Goal: Information Seeking & Learning: Learn about a topic

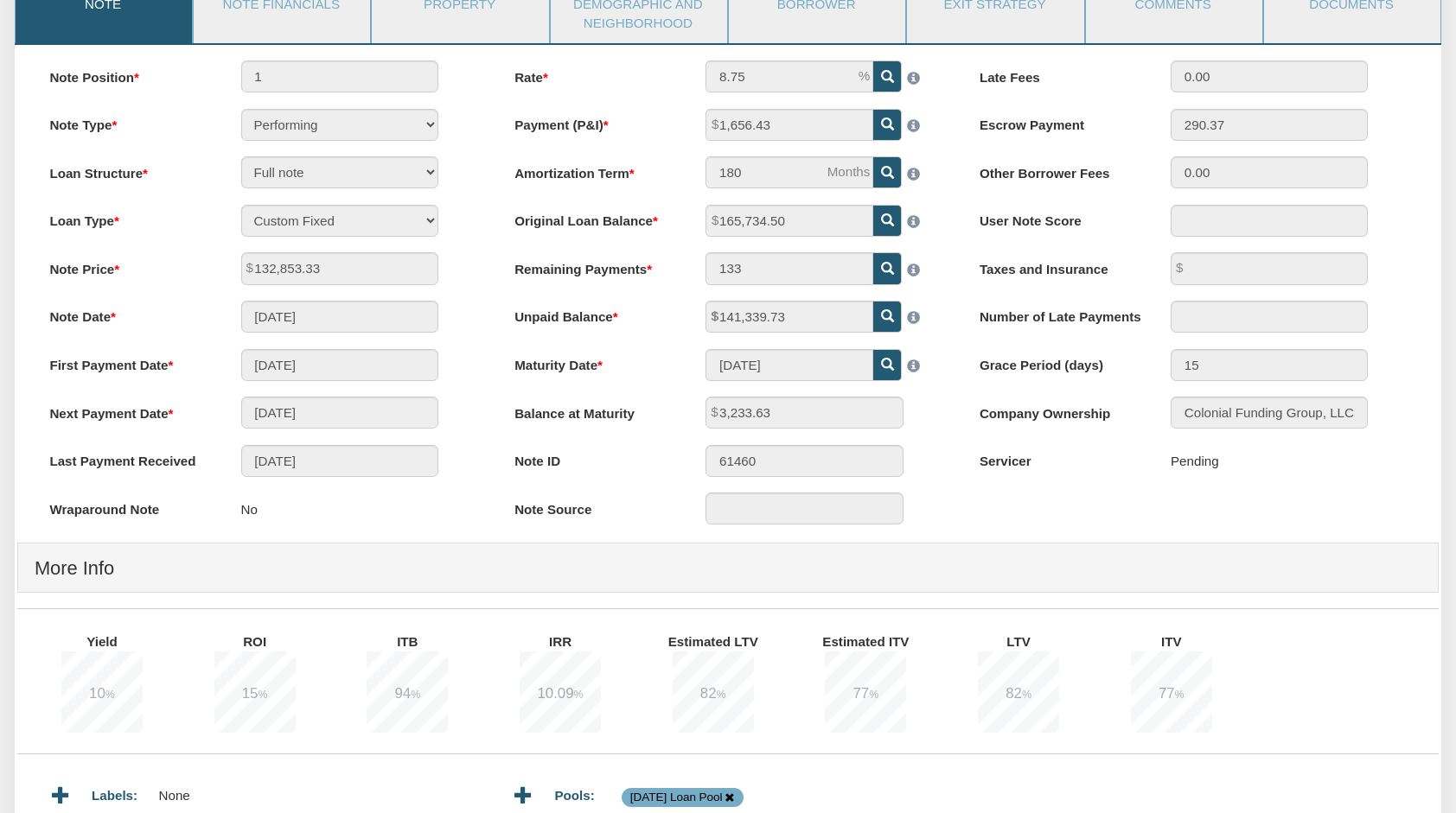
scroll to position [224, 0]
click at [318, 2] on link "Note Financials" at bounding box center [281, 4] width 174 height 43
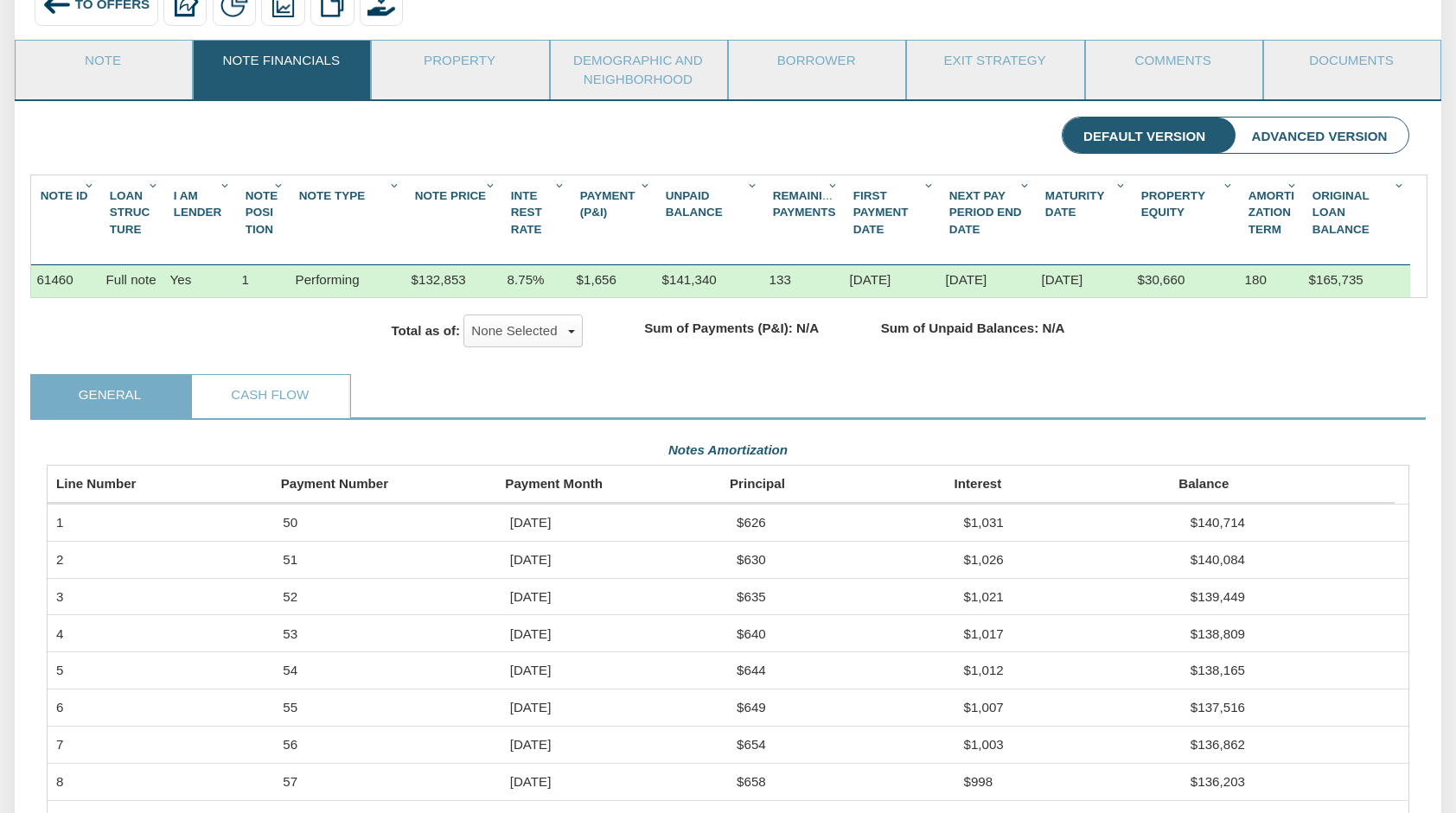
scroll to position [149, 0]
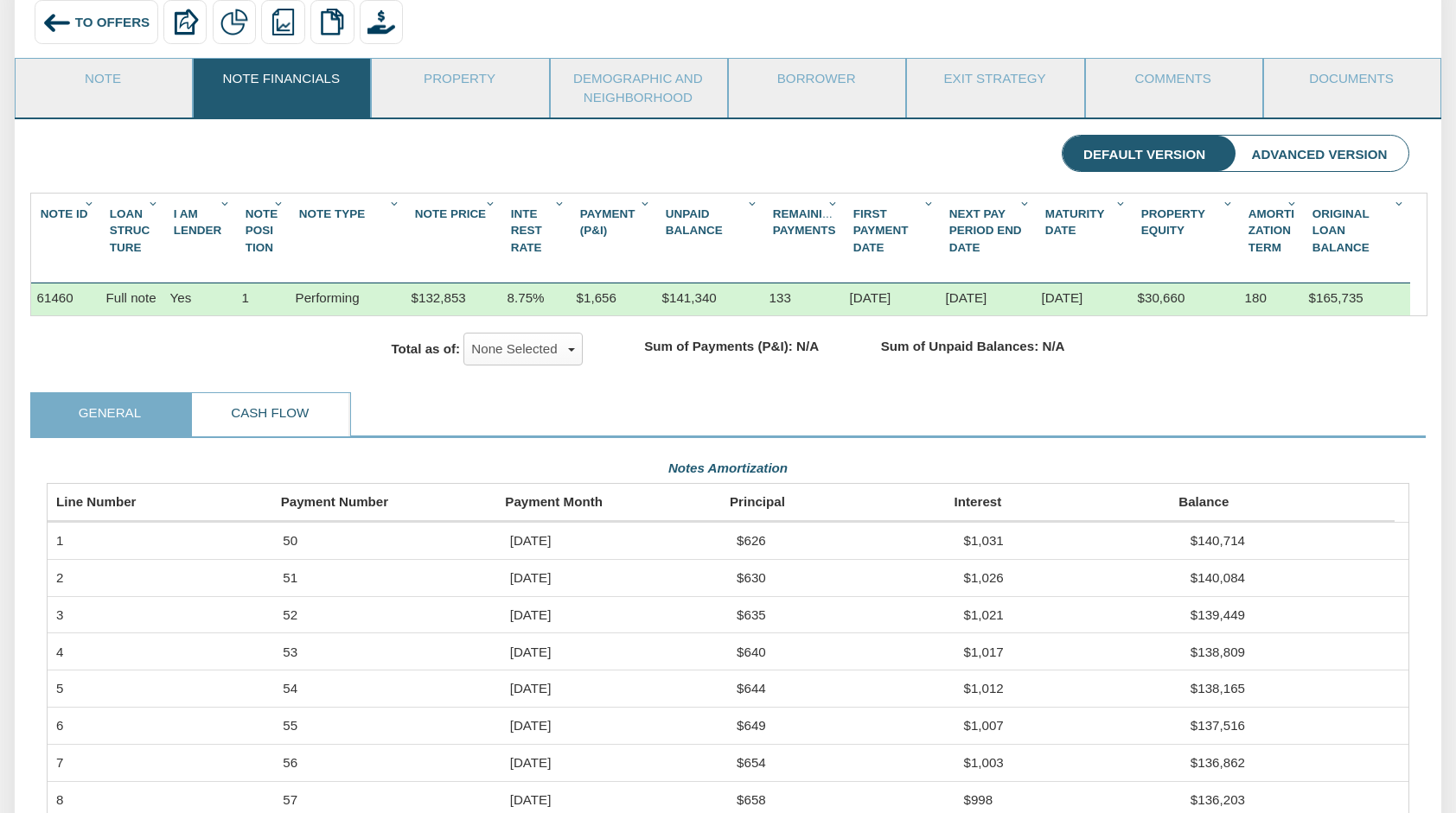
click at [304, 430] on link "Cash Flow" at bounding box center [270, 414] width 157 height 43
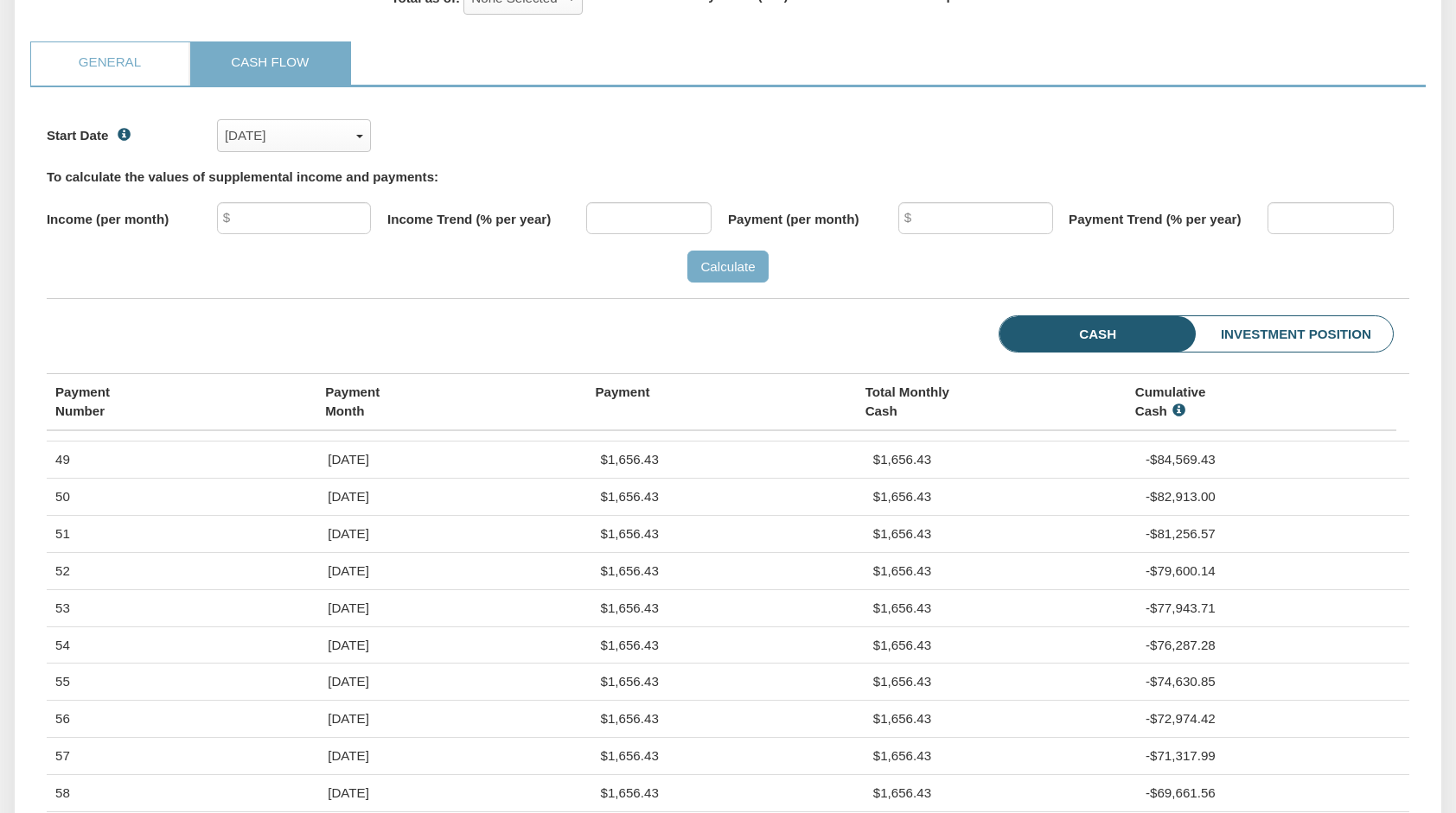
scroll to position [479, 0]
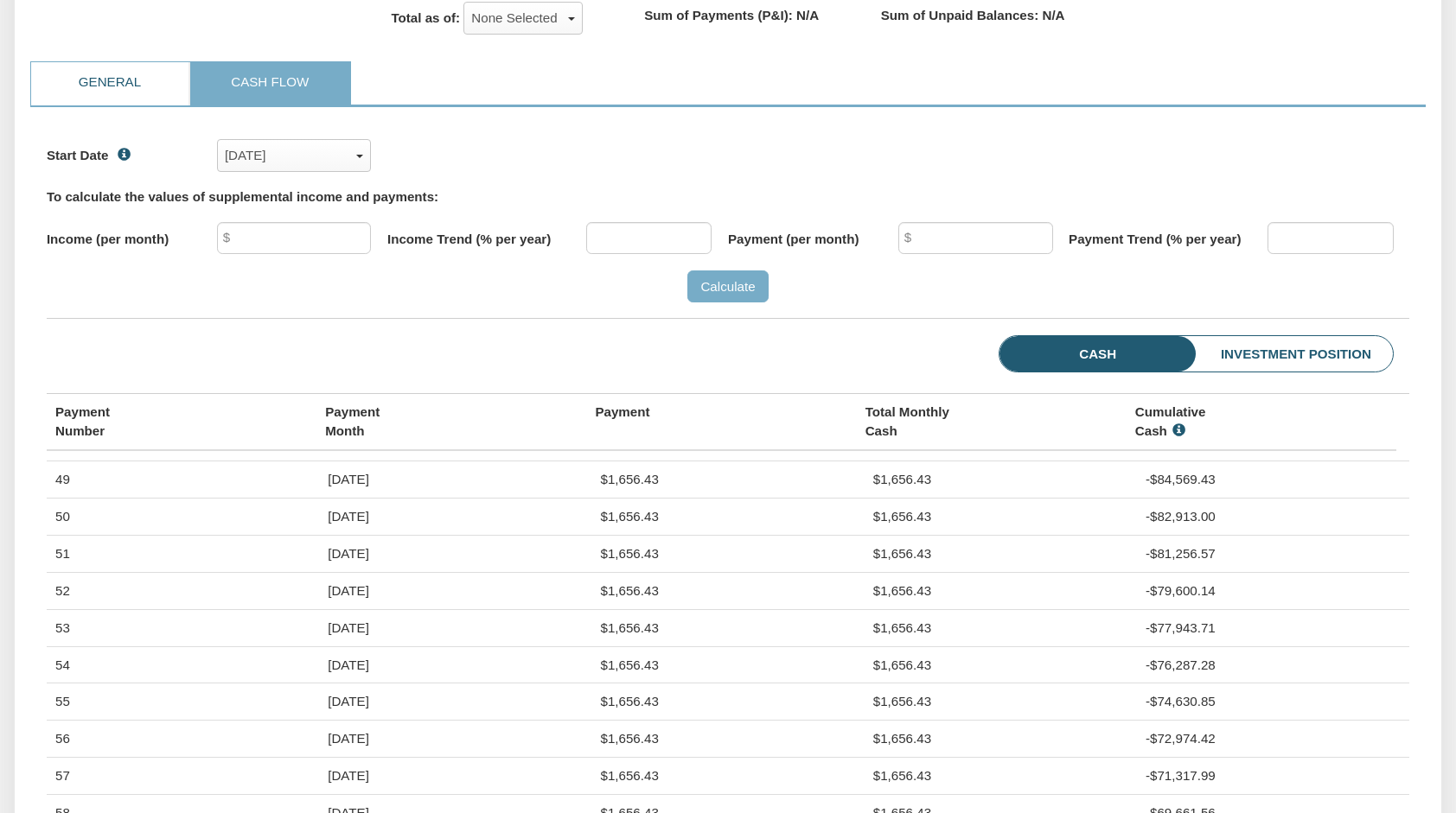
click at [130, 95] on link "General" at bounding box center [109, 83] width 157 height 43
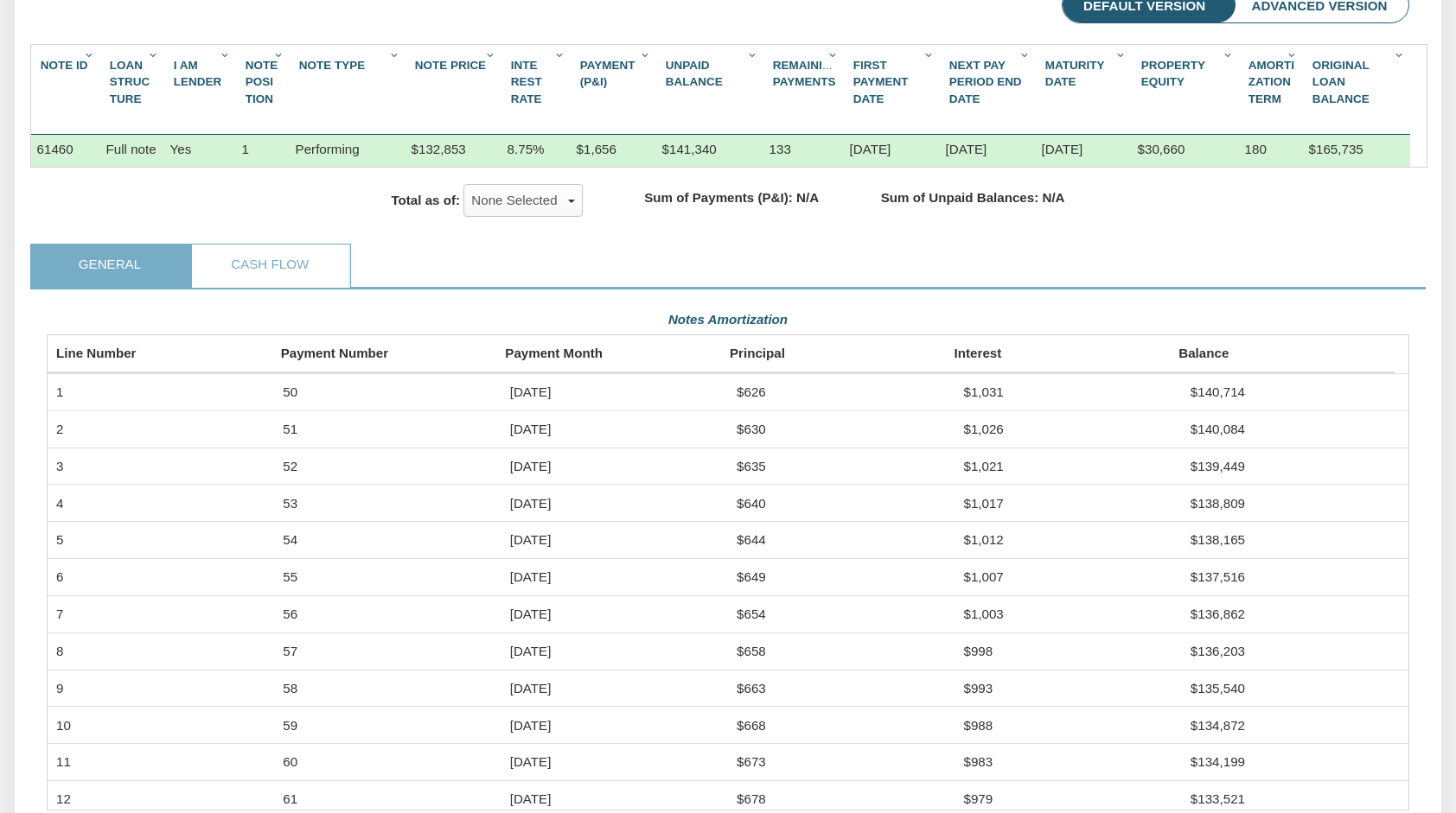
scroll to position [275, 0]
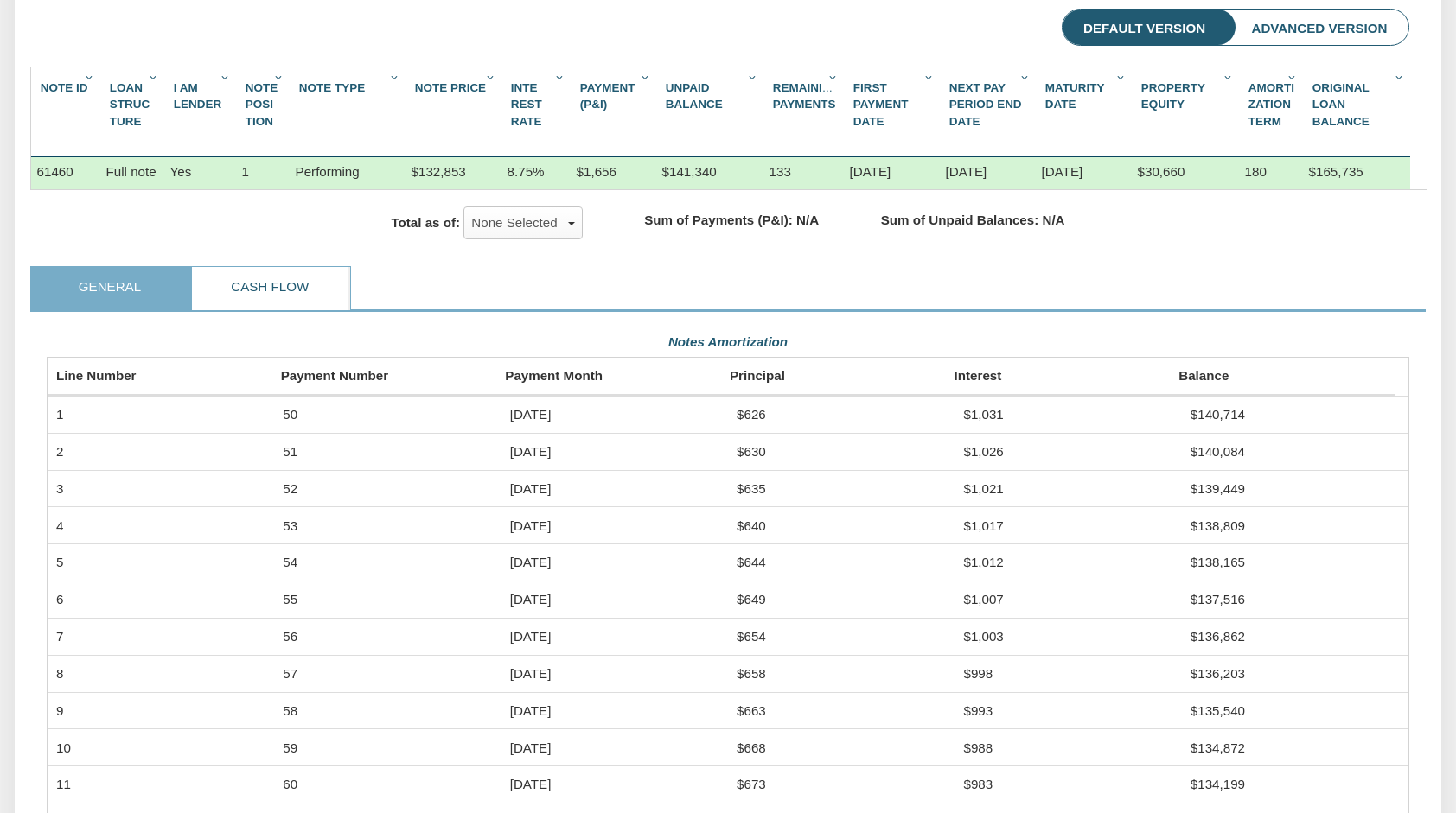
click at [271, 308] on link "Cash Flow" at bounding box center [270, 288] width 157 height 43
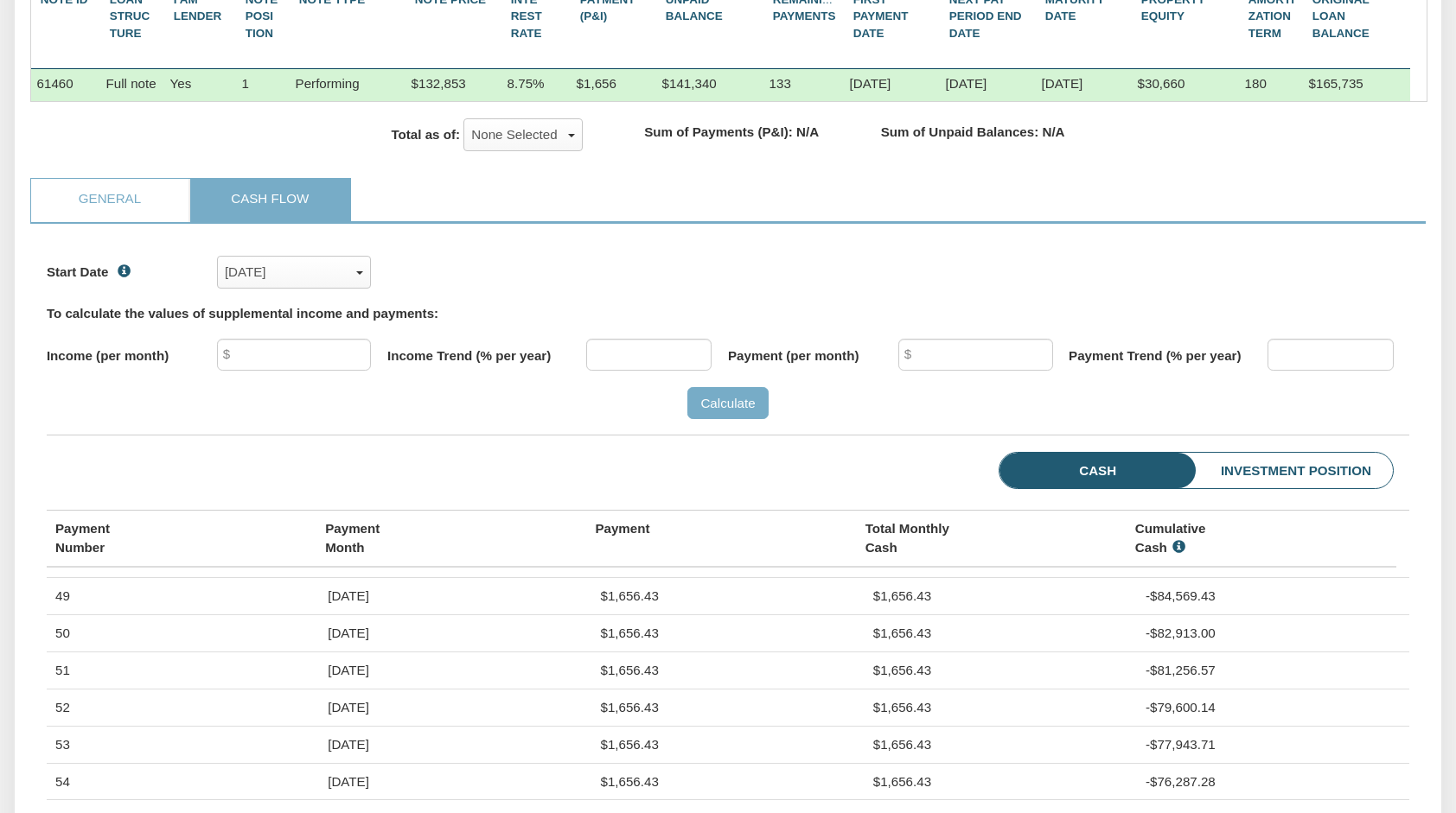
scroll to position [355, 0]
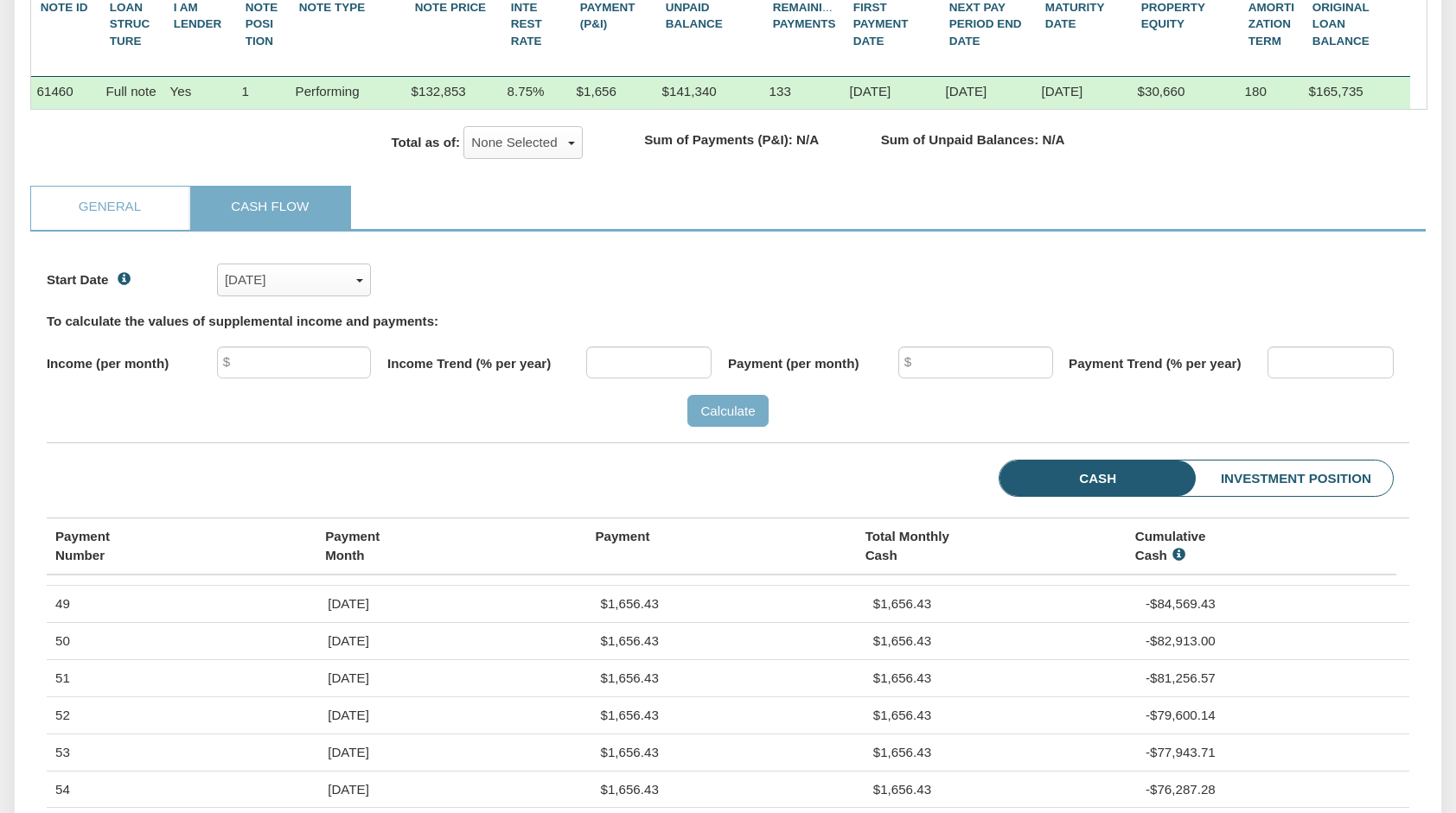
click at [1313, 497] on li "Investment Position" at bounding box center [1267, 479] width 251 height 36
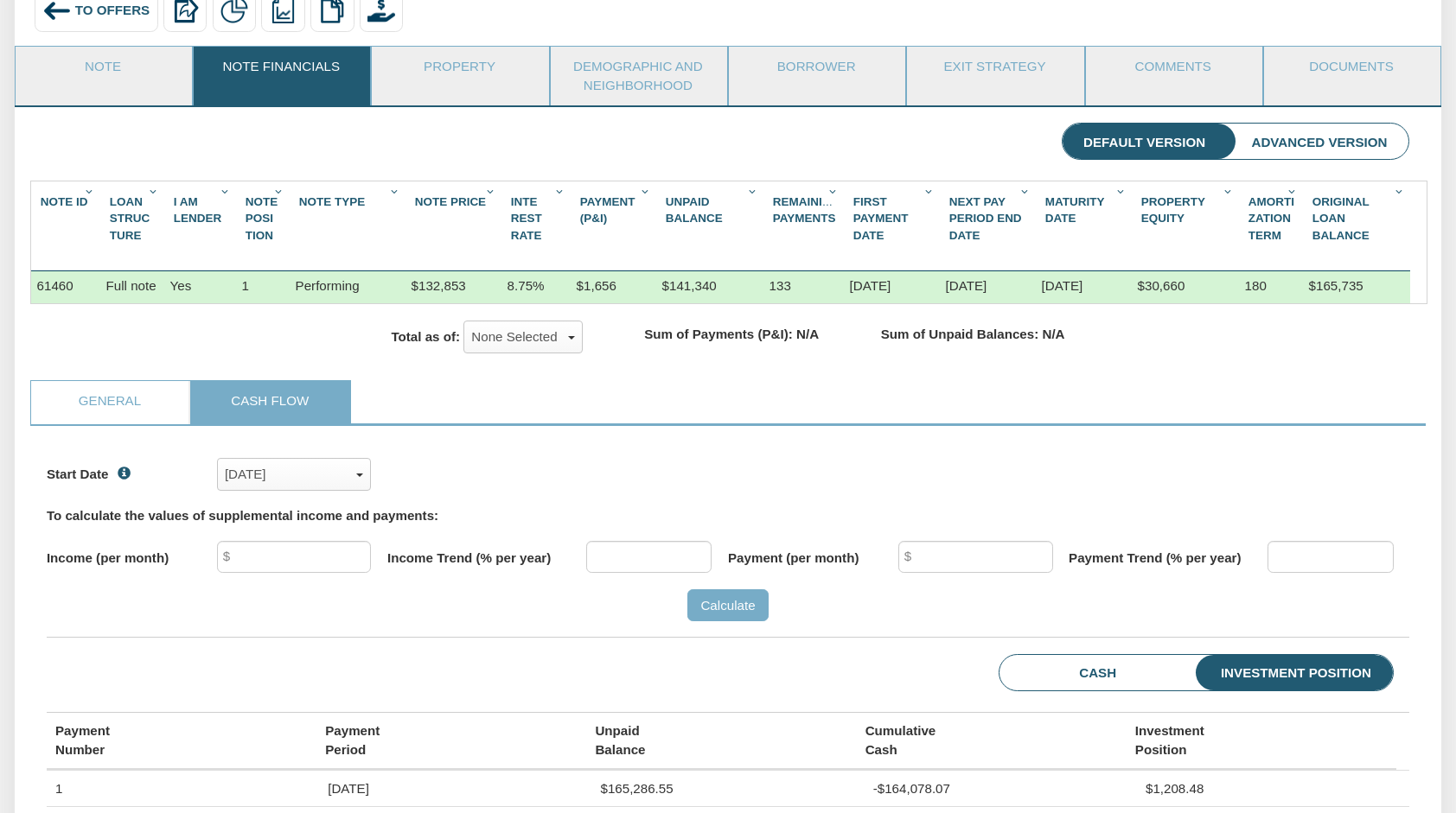
scroll to position [156, 0]
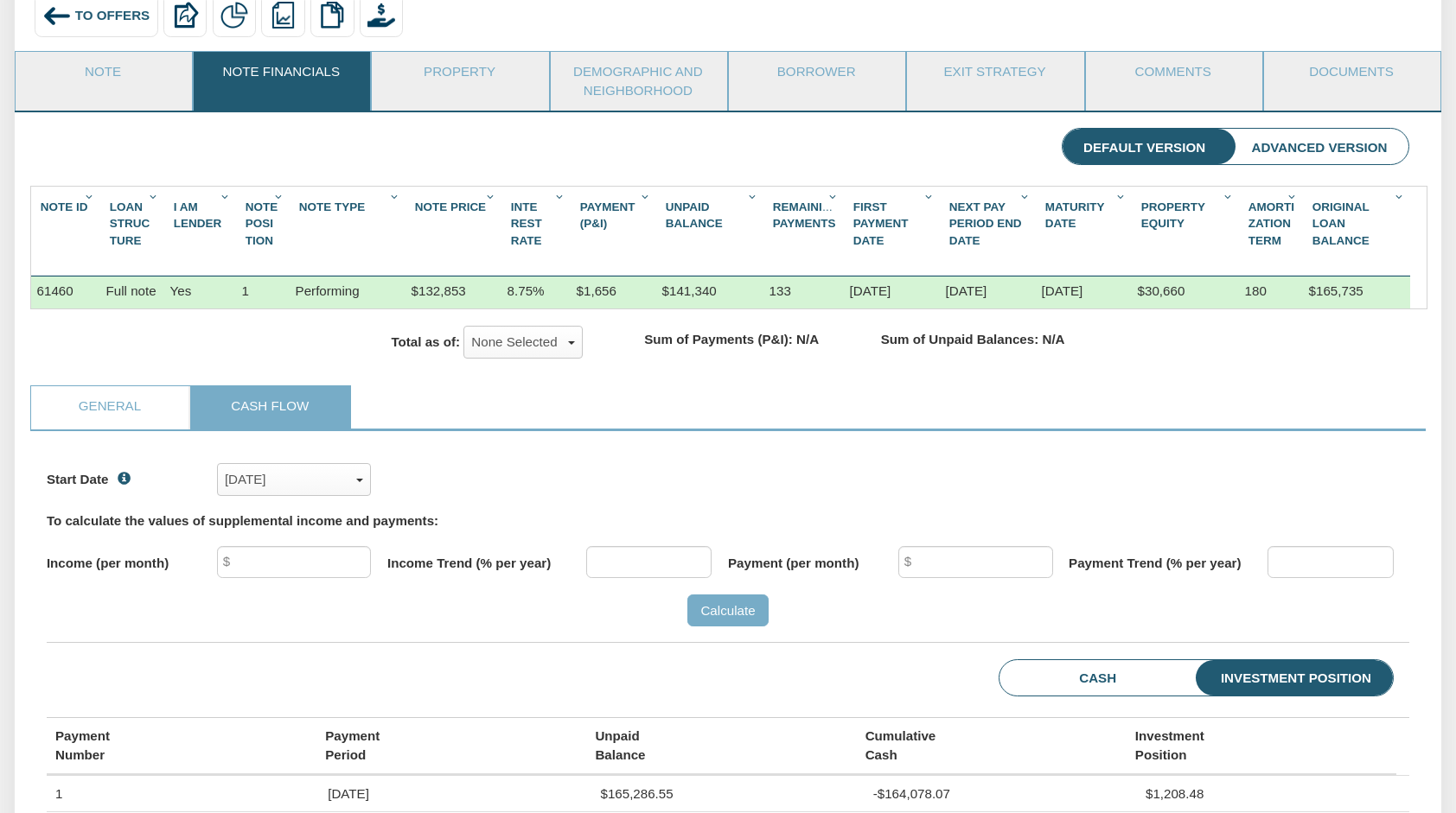
click at [1316, 150] on li "Advanced Version" at bounding box center [1319, 147] width 178 height 36
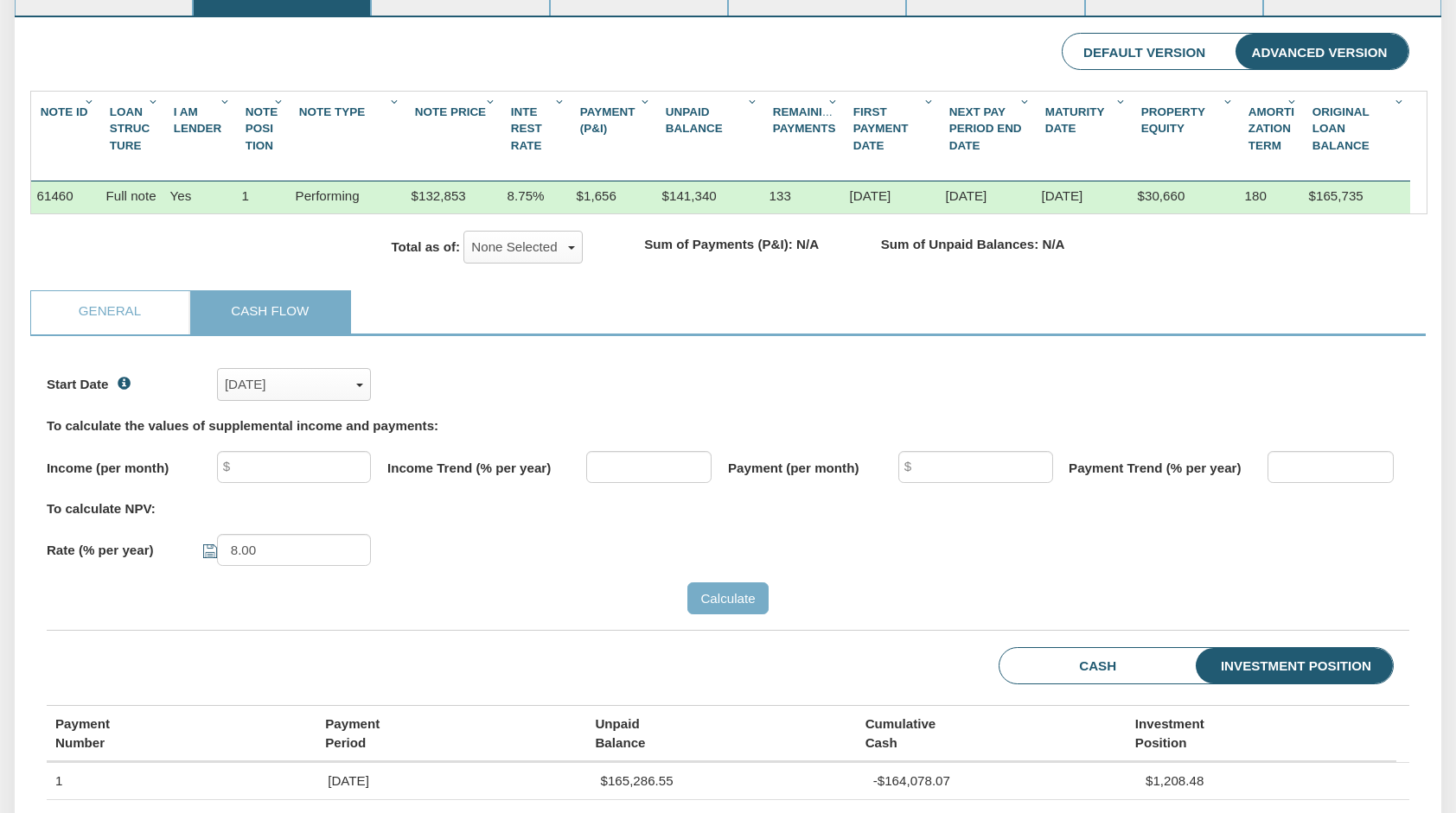
scroll to position [85, 0]
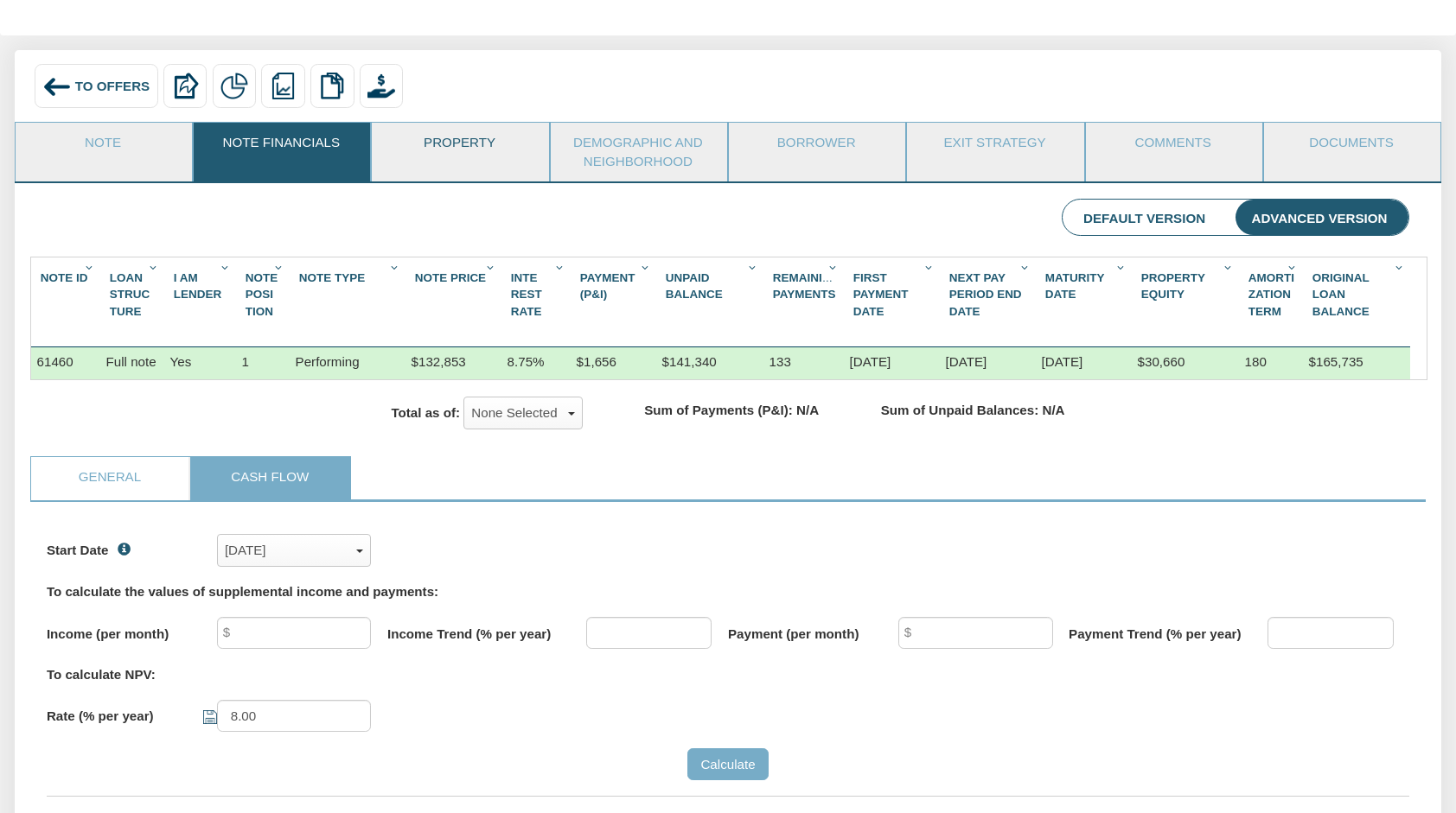
click at [469, 140] on link "Property" at bounding box center [458, 144] width 174 height 43
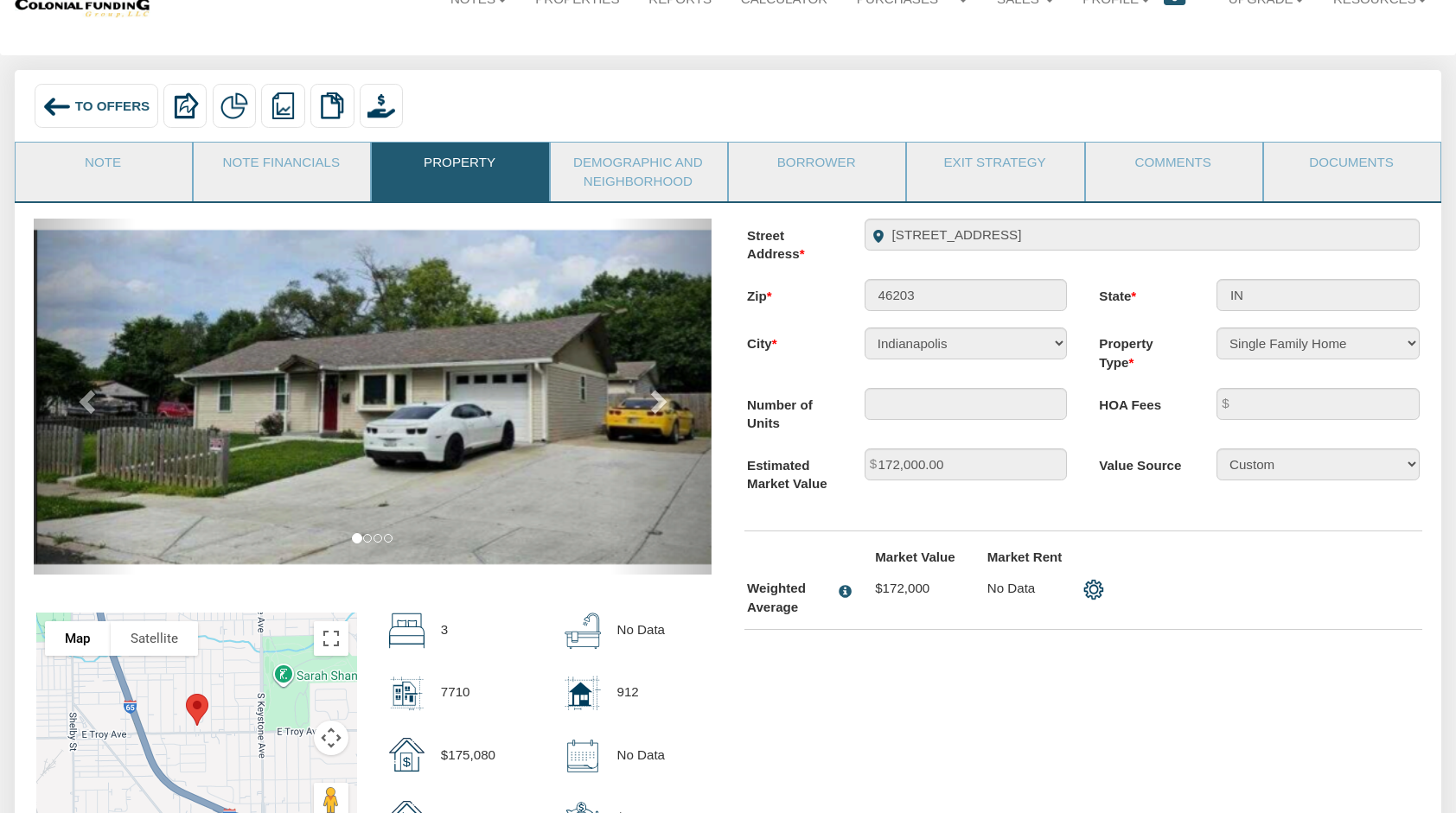
scroll to position [45, 0]
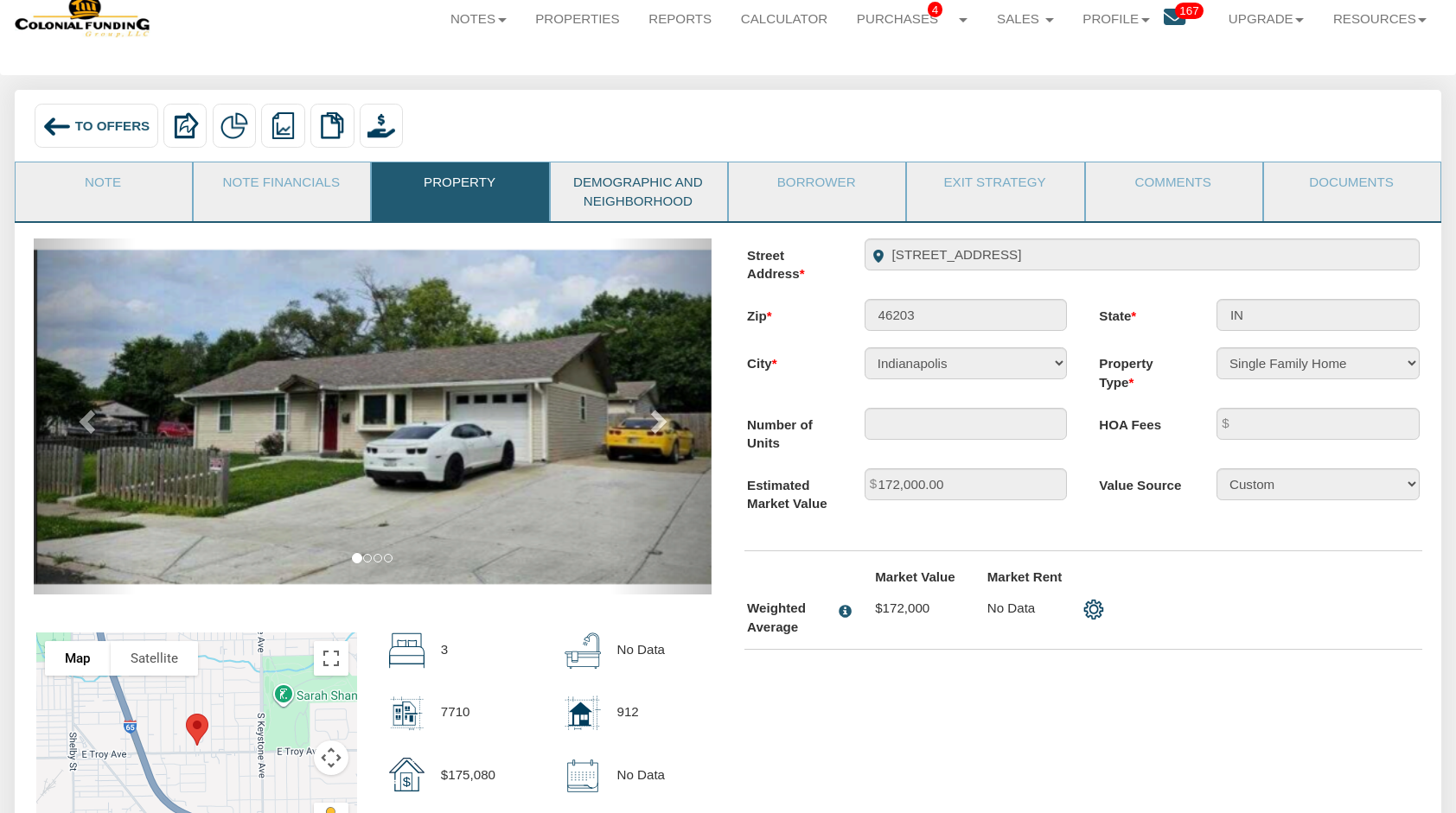
click at [662, 194] on link "Demographic and Neighborhood" at bounding box center [637, 192] width 174 height 58
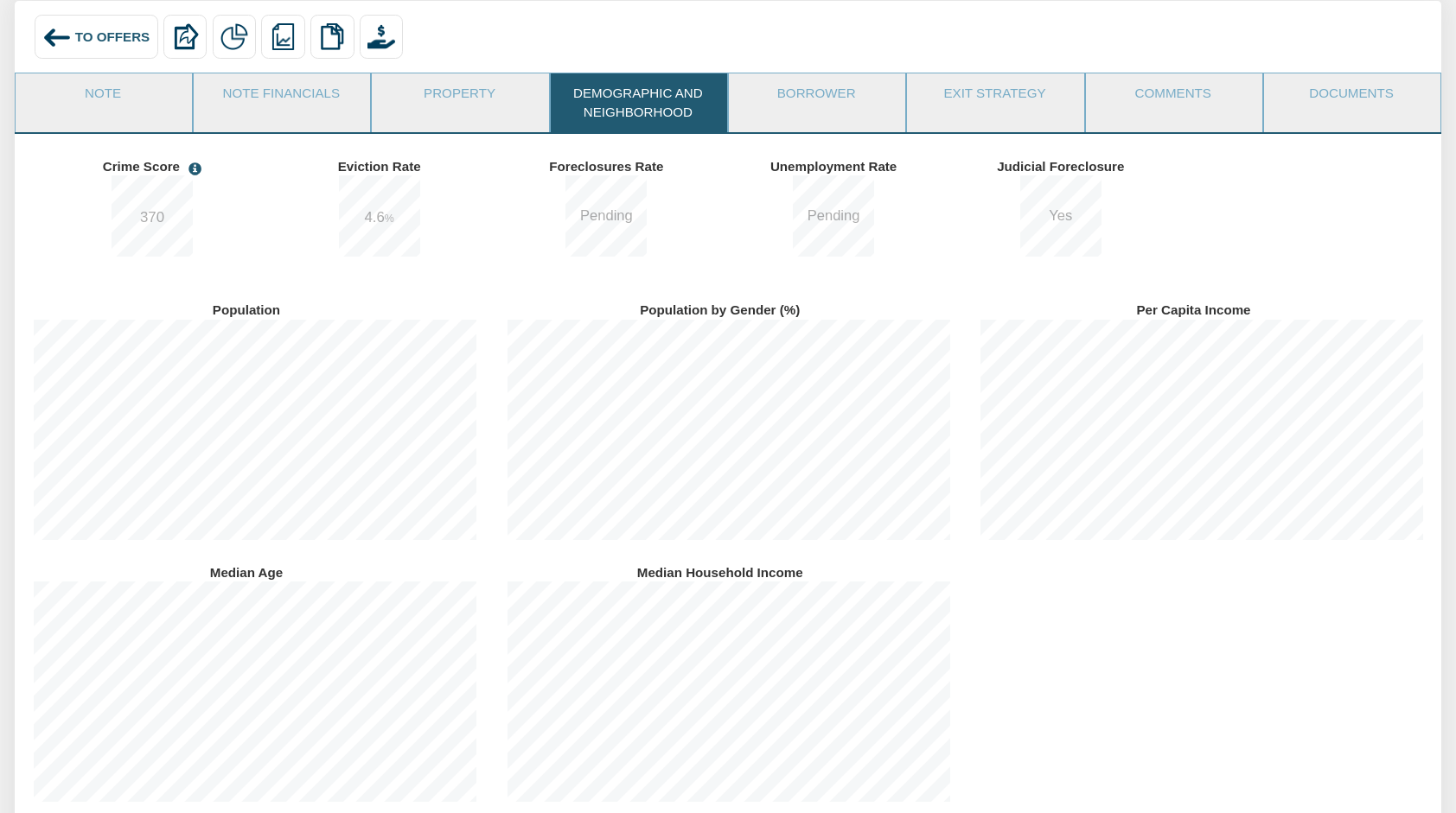
scroll to position [133, 0]
click at [102, 46] on div "To Offers" at bounding box center [96, 38] width 124 height 44
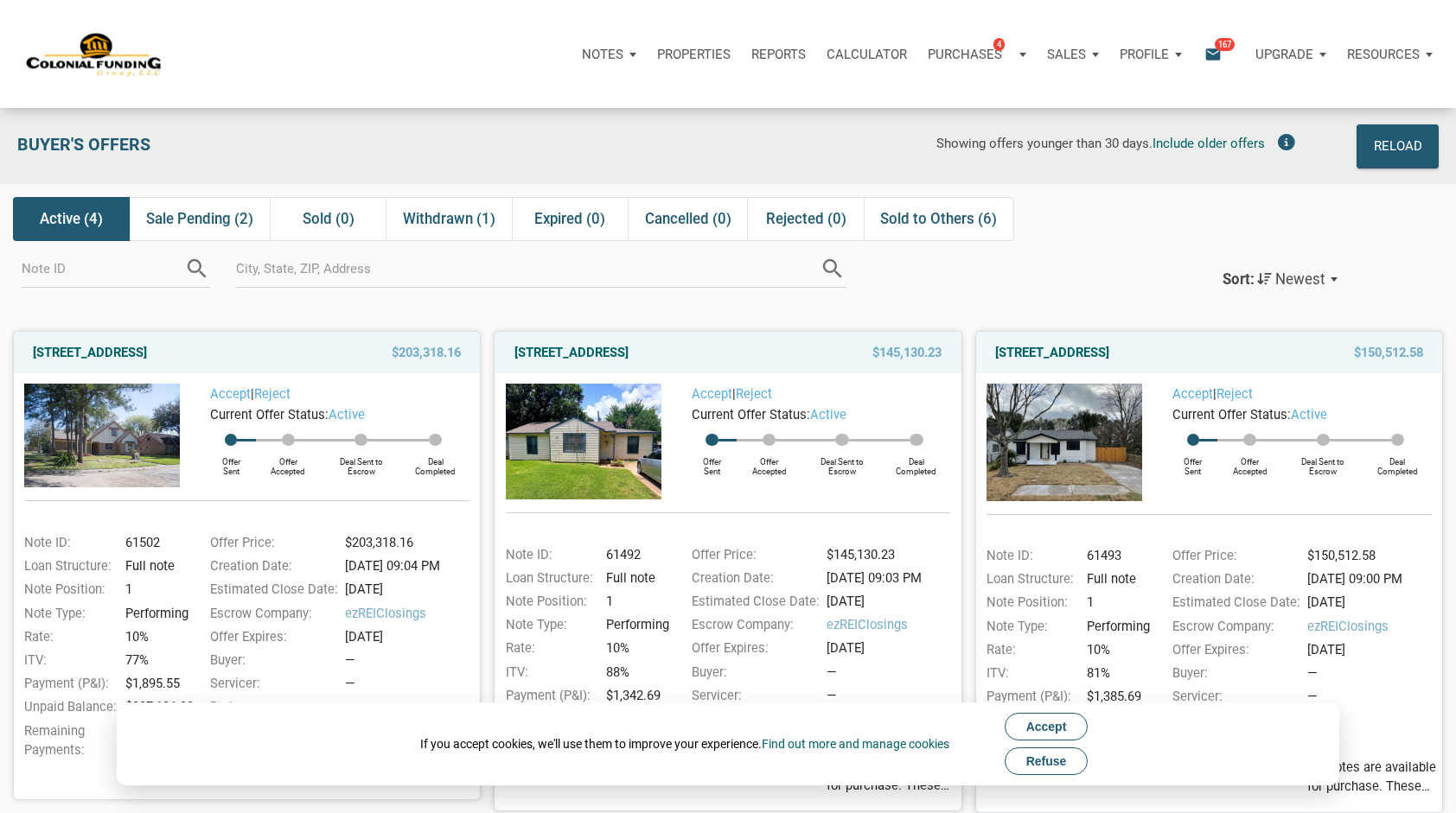
click at [1057, 763] on span "Refuse" at bounding box center [1046, 762] width 41 height 14
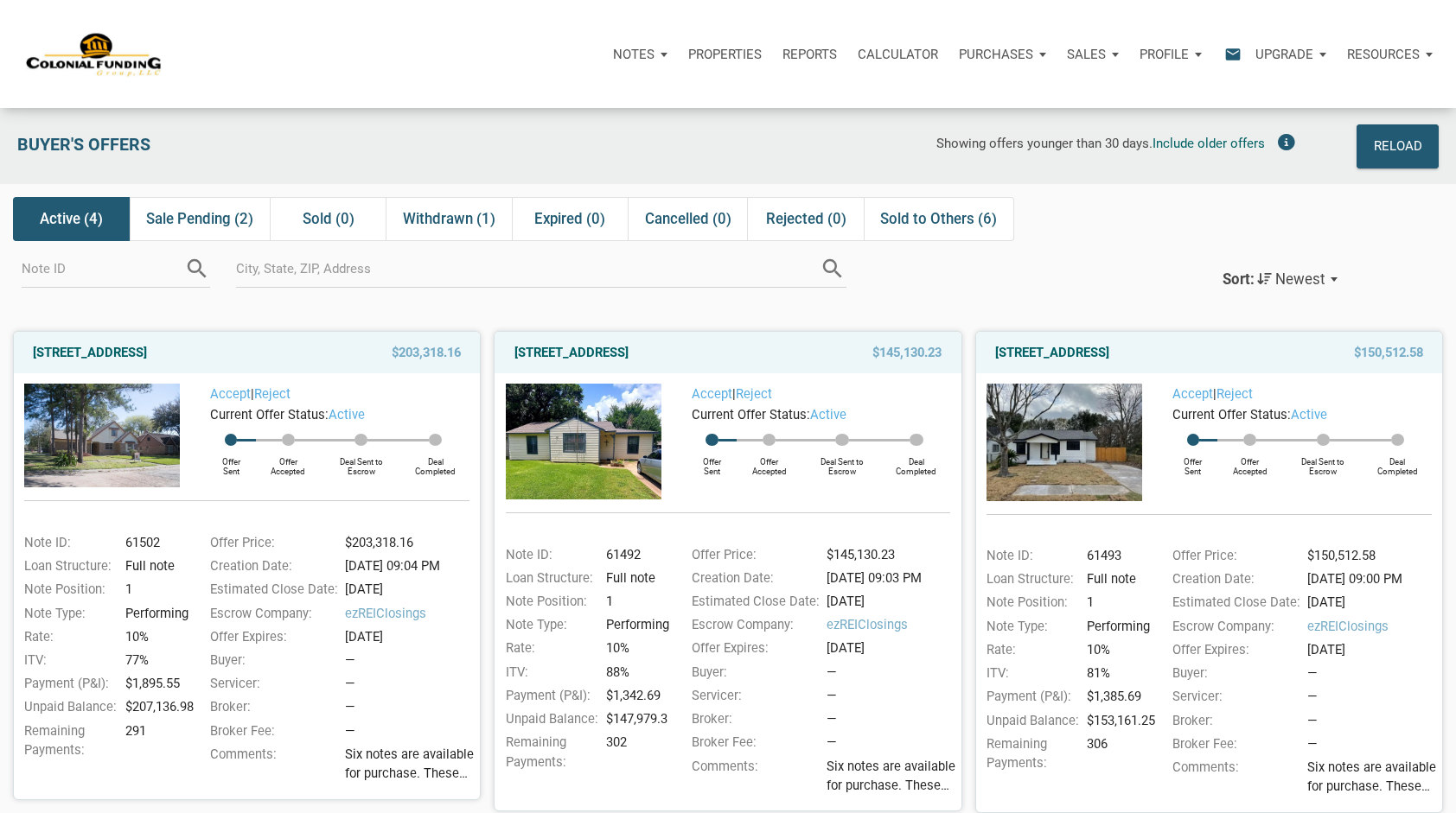
click at [1229, 56] on icon "email" at bounding box center [1232, 54] width 20 height 19
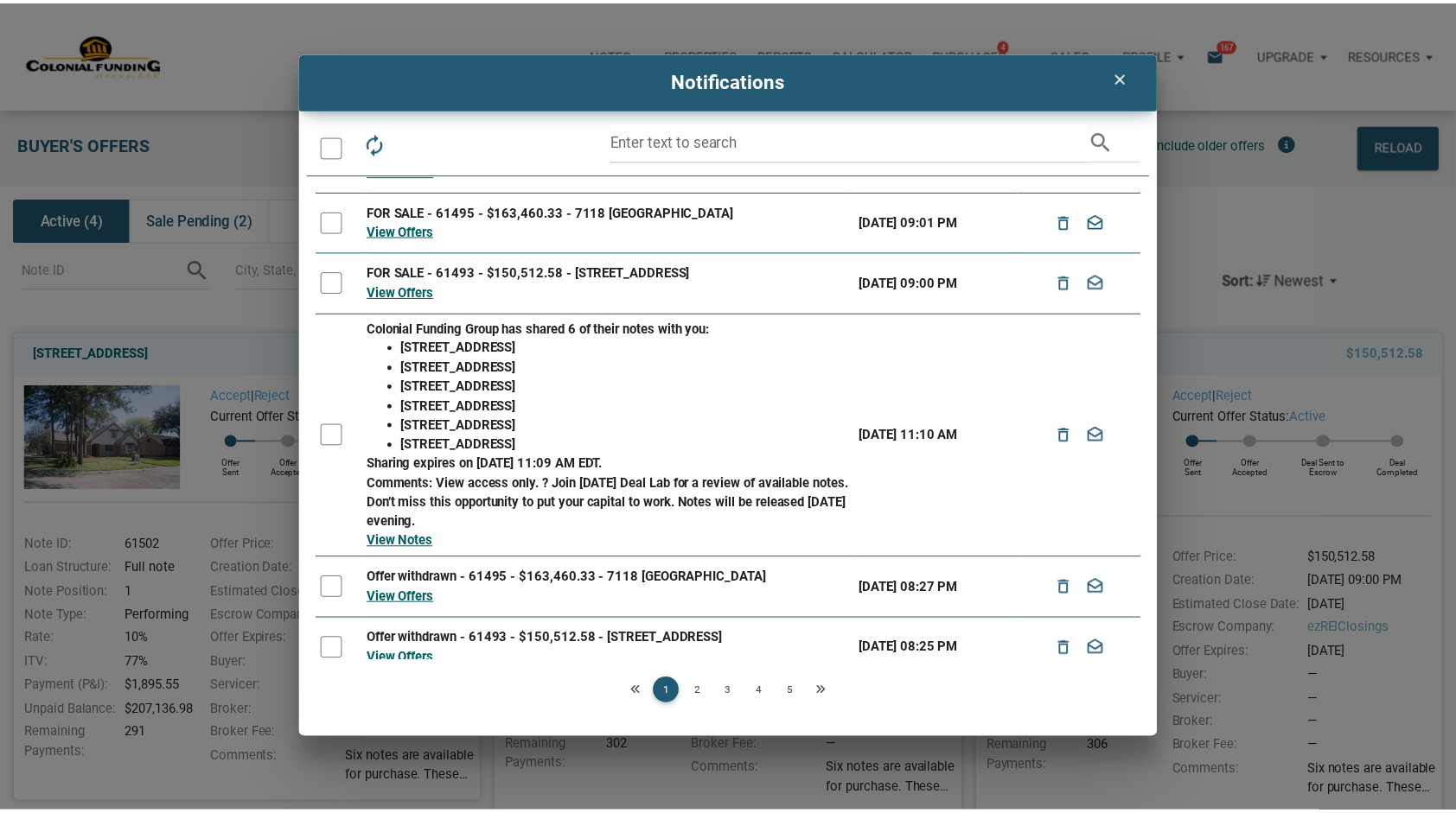
scroll to position [235, 0]
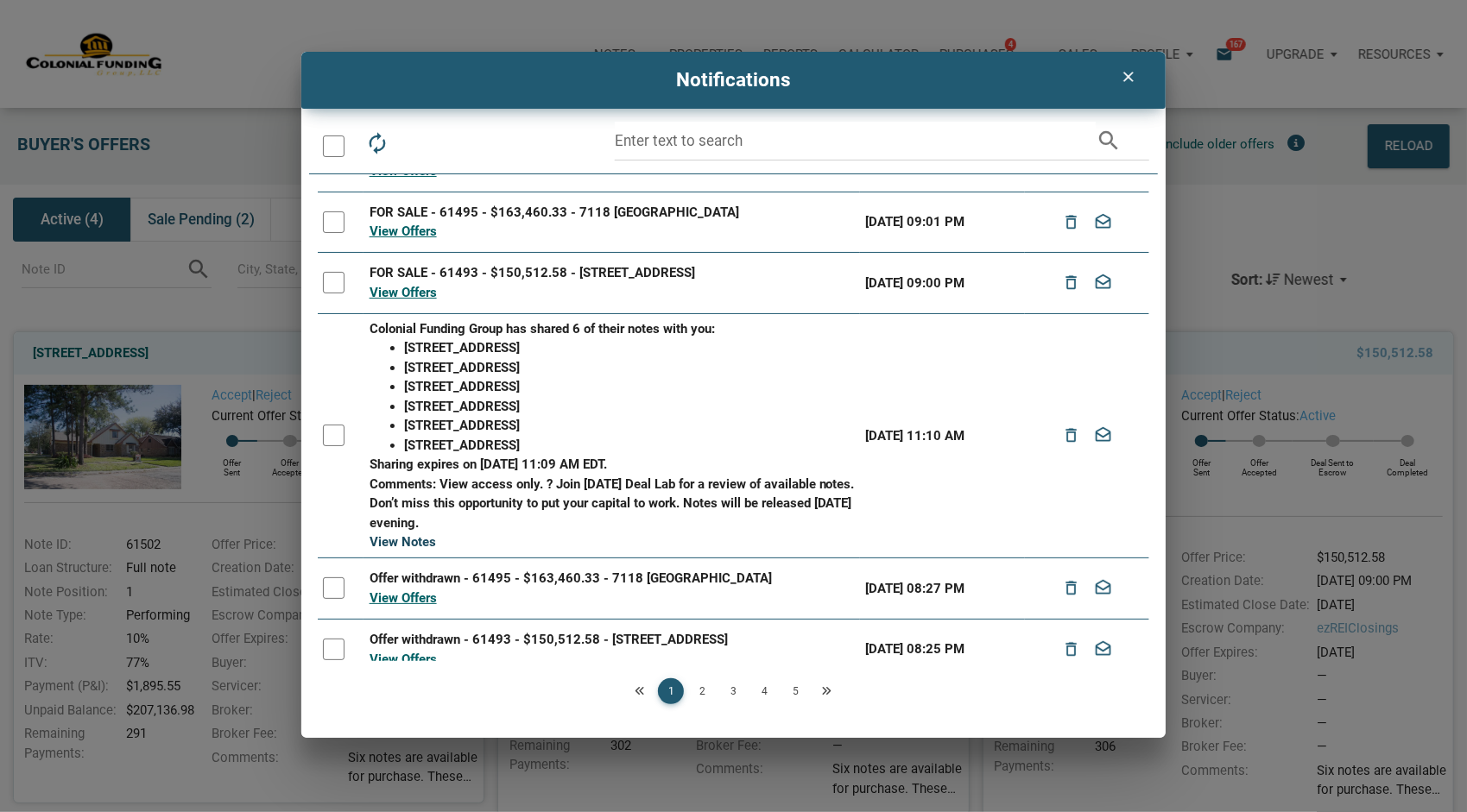
click at [416, 543] on link "View Notes" at bounding box center [402, 543] width 66 height 16
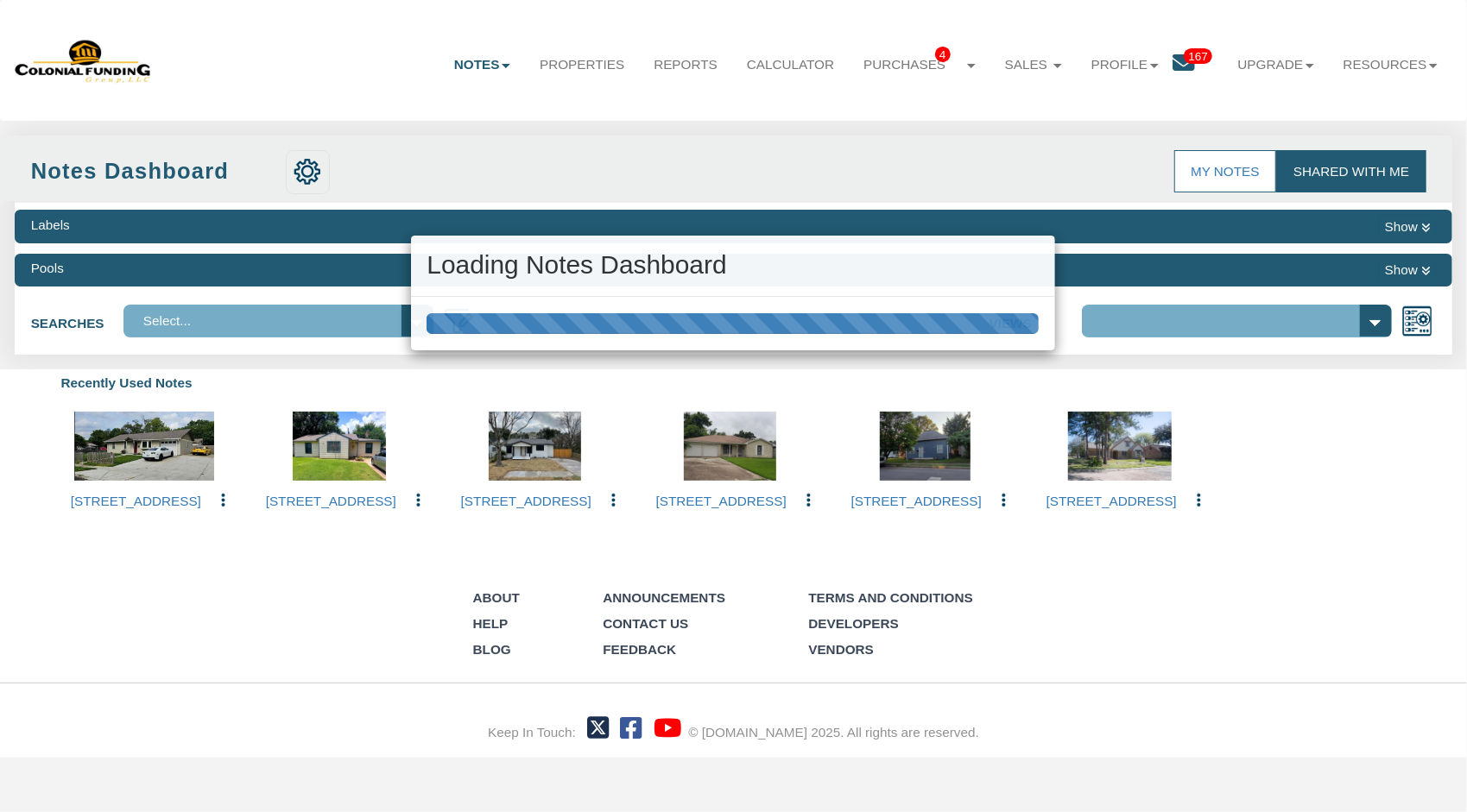
select select "316"
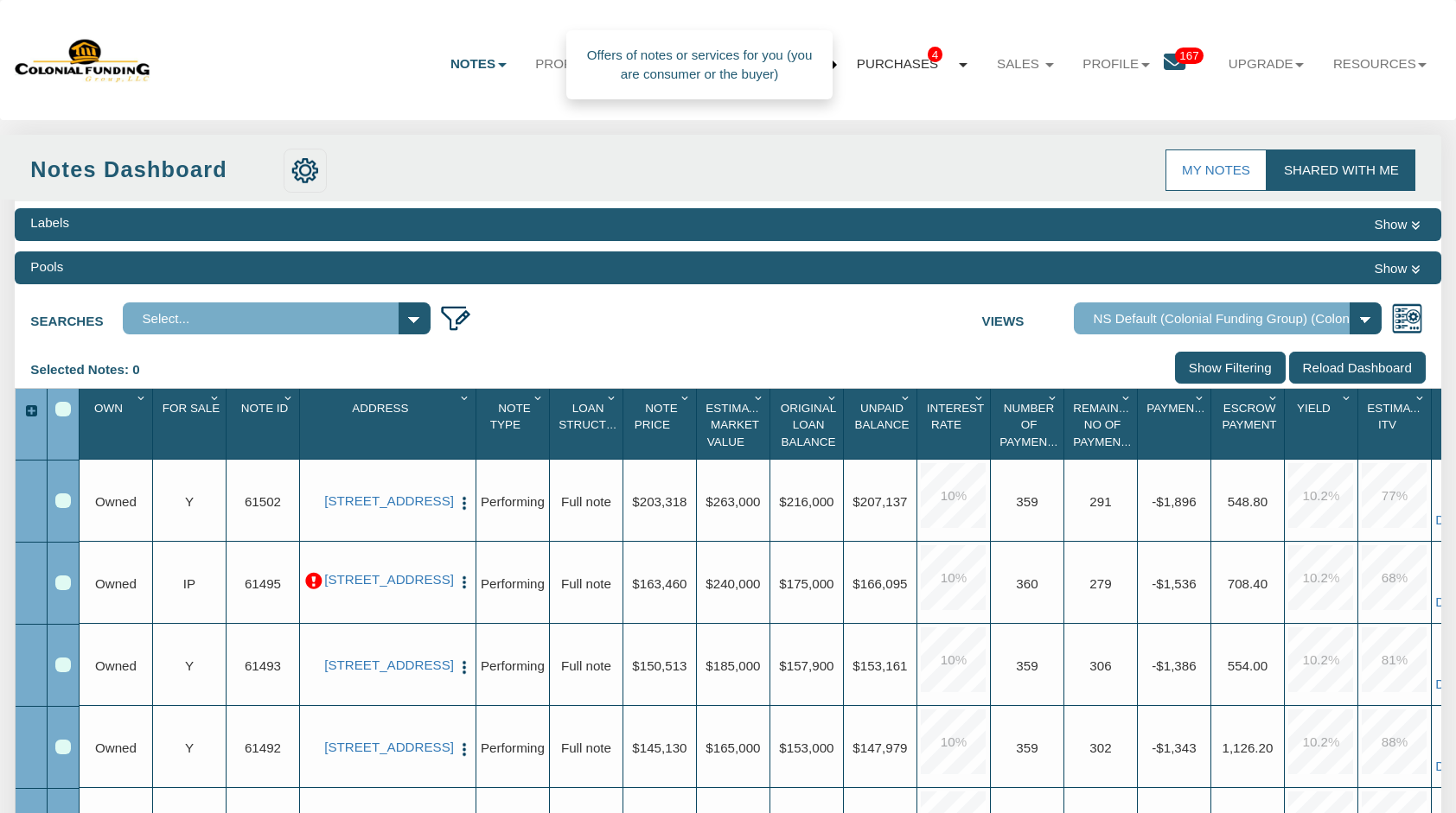
click at [899, 65] on link "Purchases 4" at bounding box center [912, 65] width 140 height 48
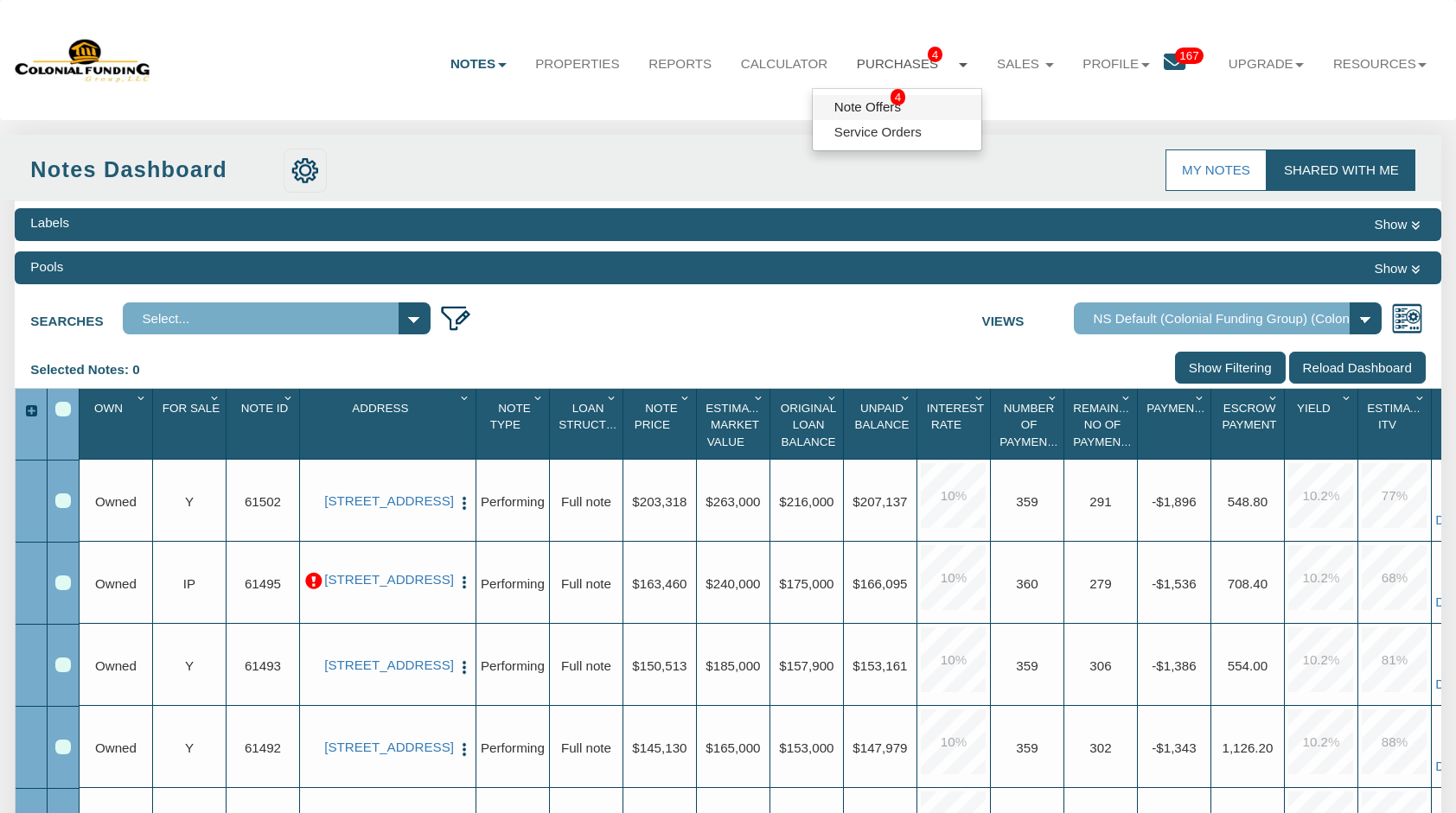
click at [861, 102] on link "Note Offers 4" at bounding box center [897, 107] width 168 height 25
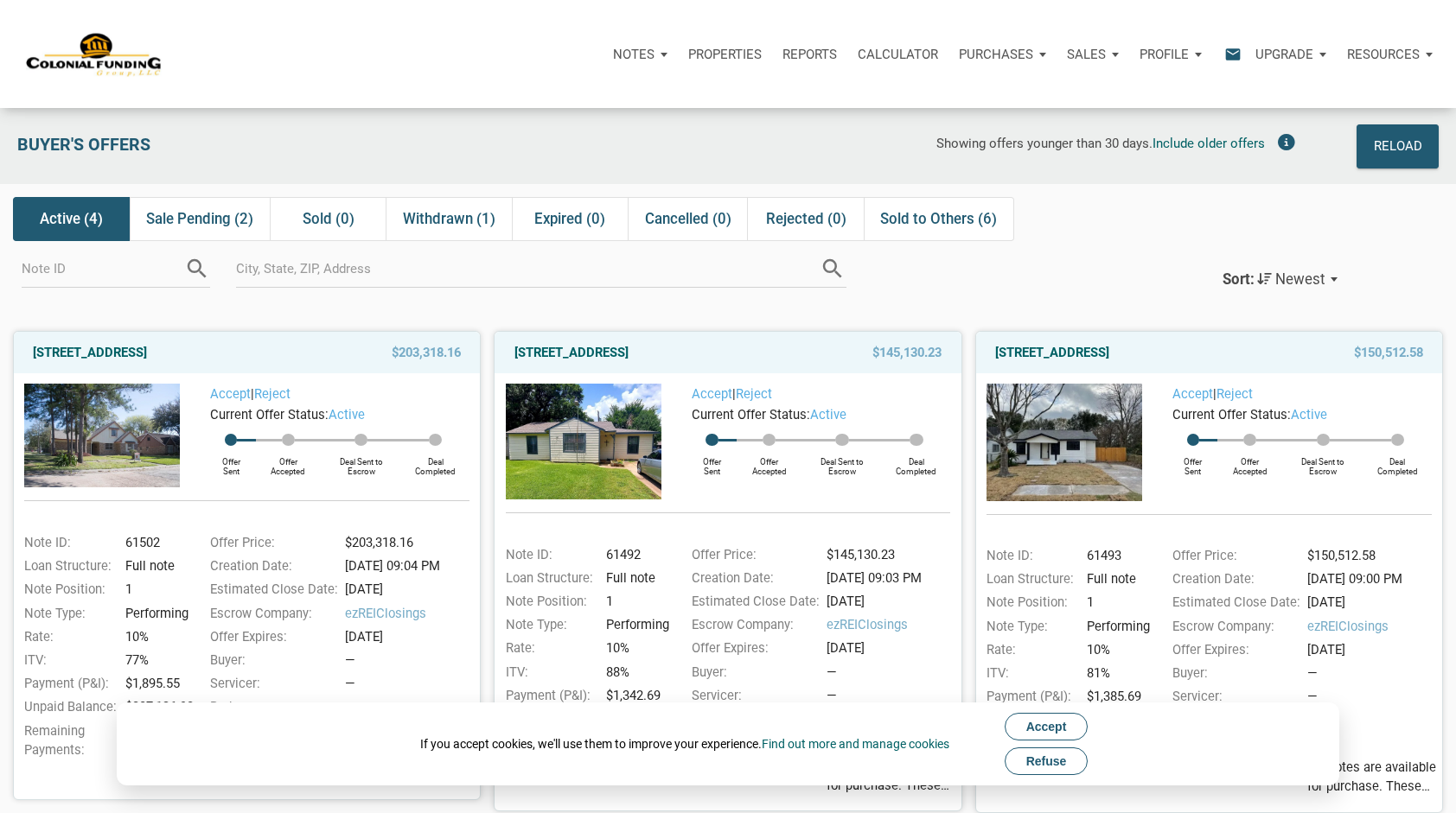
click at [1053, 764] on span "Refuse" at bounding box center [1046, 762] width 41 height 14
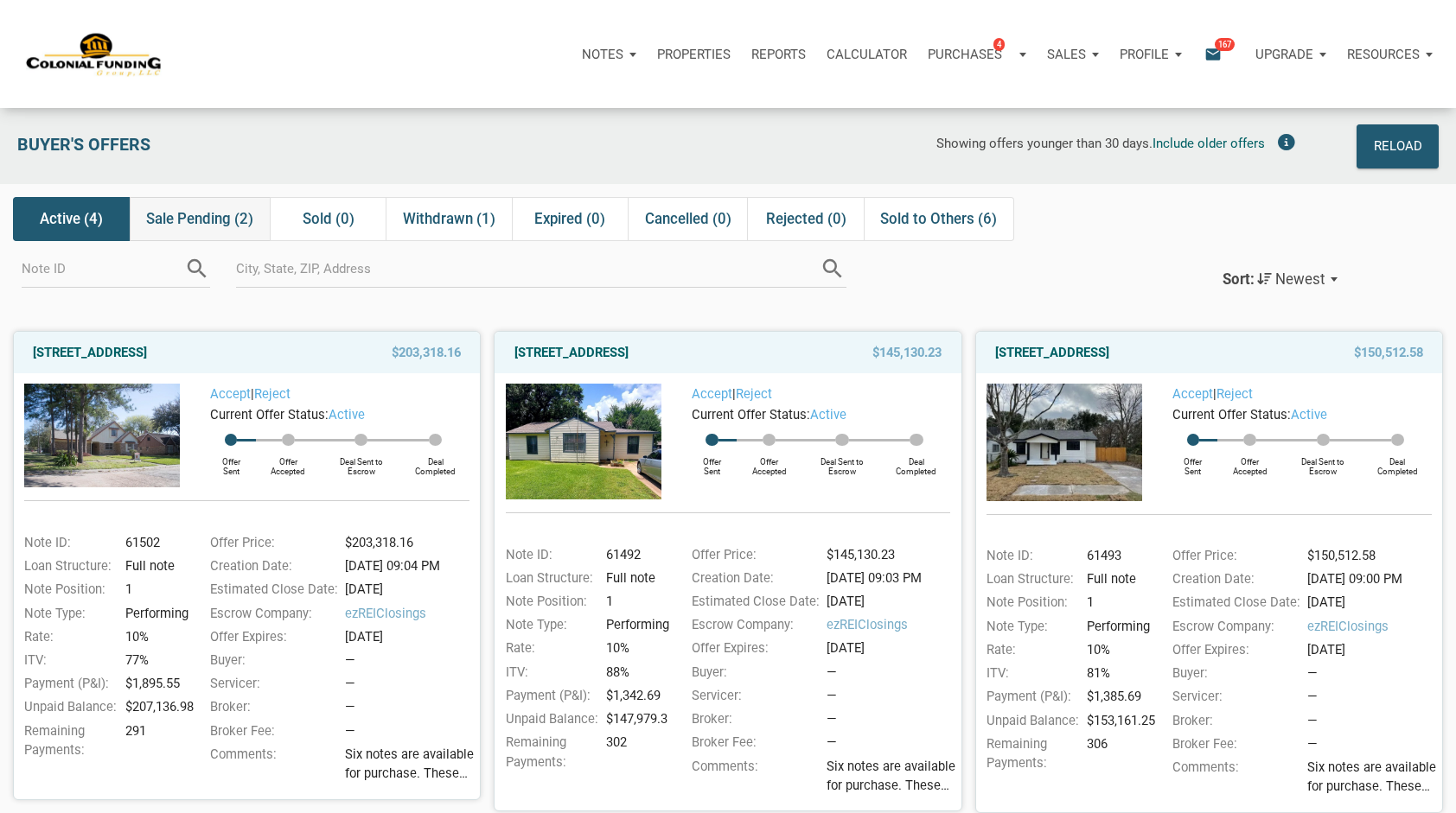
click at [230, 213] on span "Sale Pending (2)" at bounding box center [199, 218] width 107 height 20
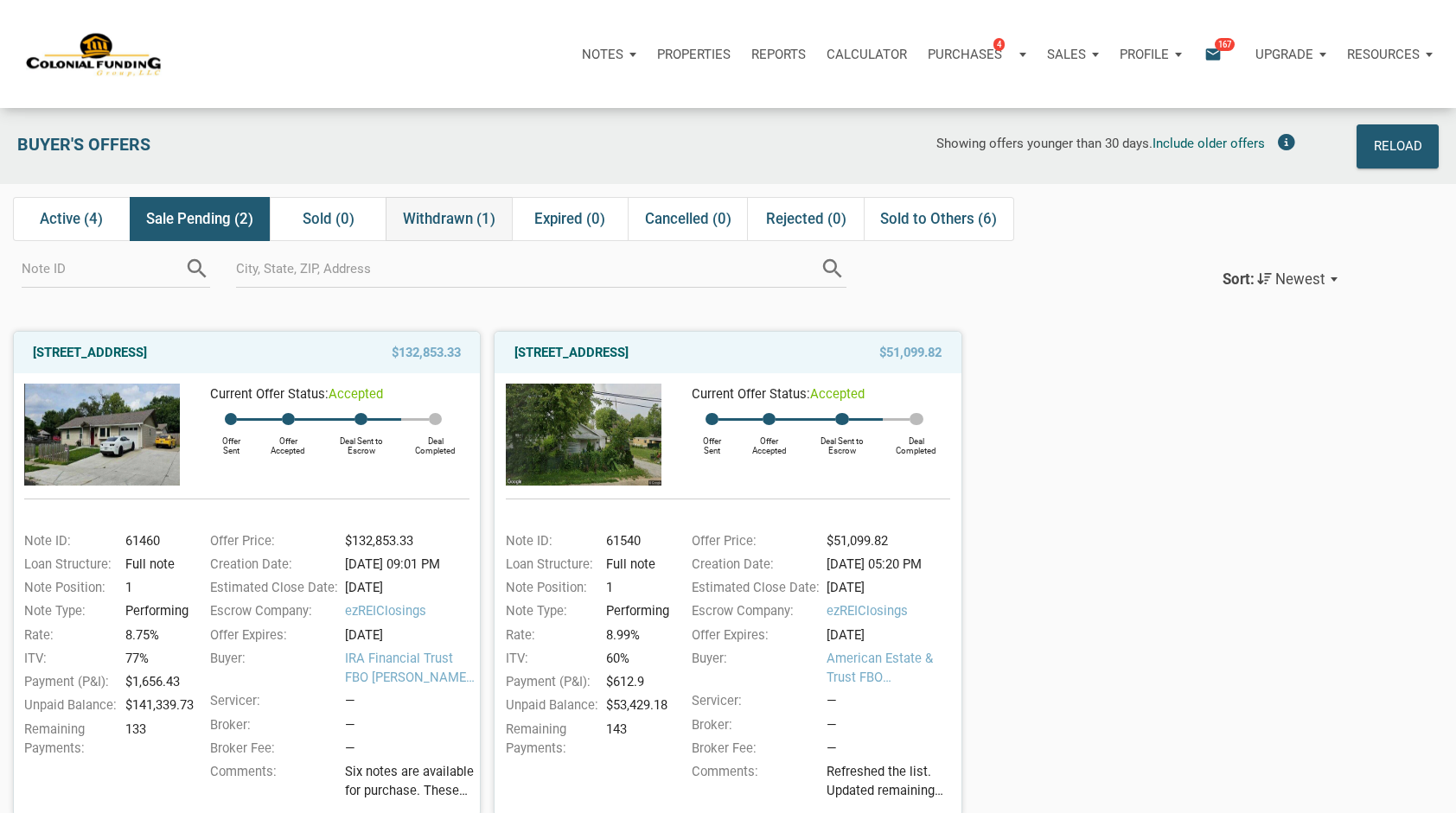
click at [453, 219] on span "Withdrawn (1)" at bounding box center [449, 218] width 93 height 20
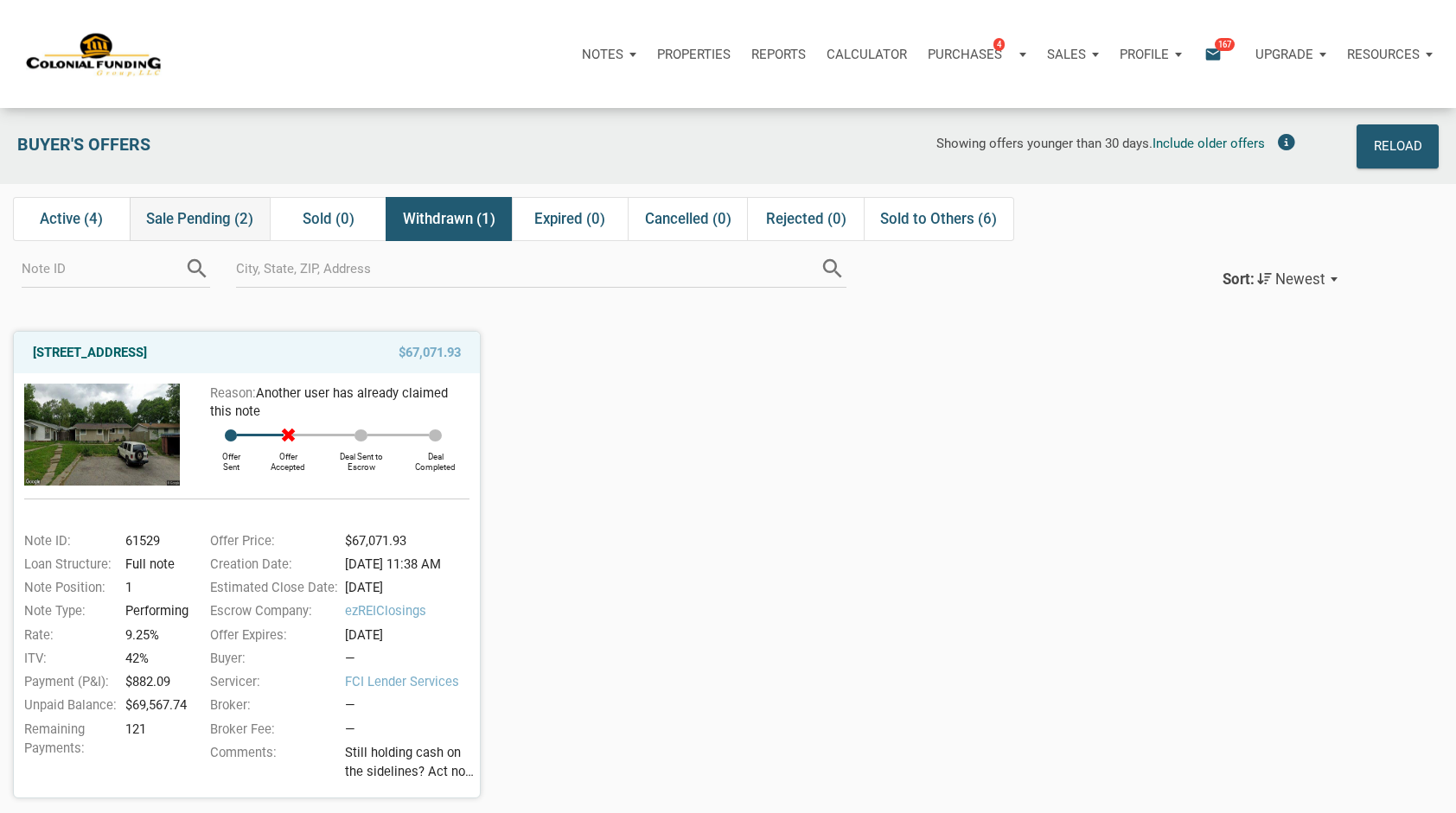
click at [199, 215] on span "Sale Pending (2)" at bounding box center [199, 218] width 107 height 20
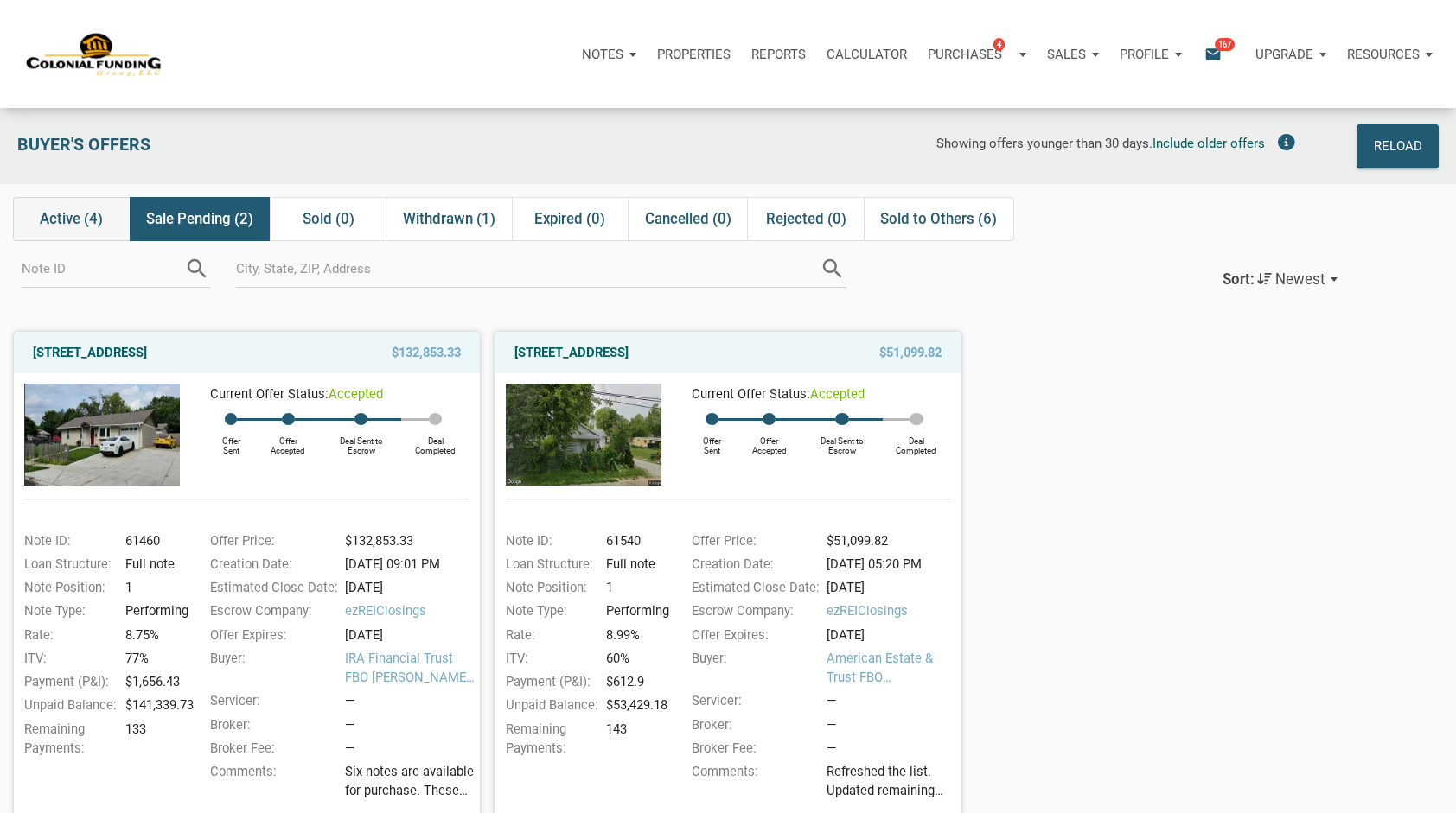
click at [95, 217] on span "Active (4)" at bounding box center [71, 218] width 63 height 20
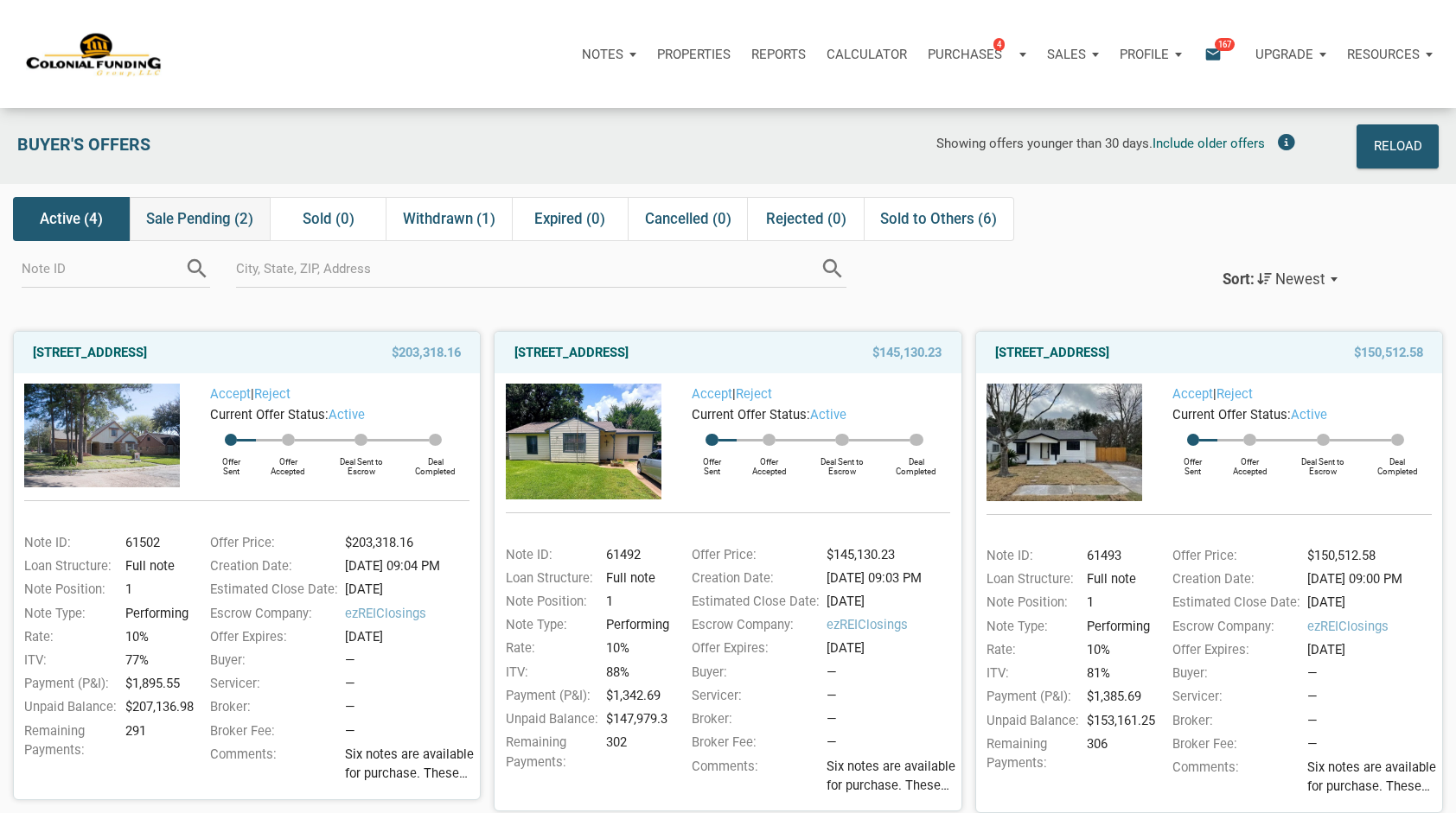
click at [213, 219] on span "Sale Pending (2)" at bounding box center [199, 218] width 107 height 20
